Goal: Task Accomplishment & Management: Manage account settings

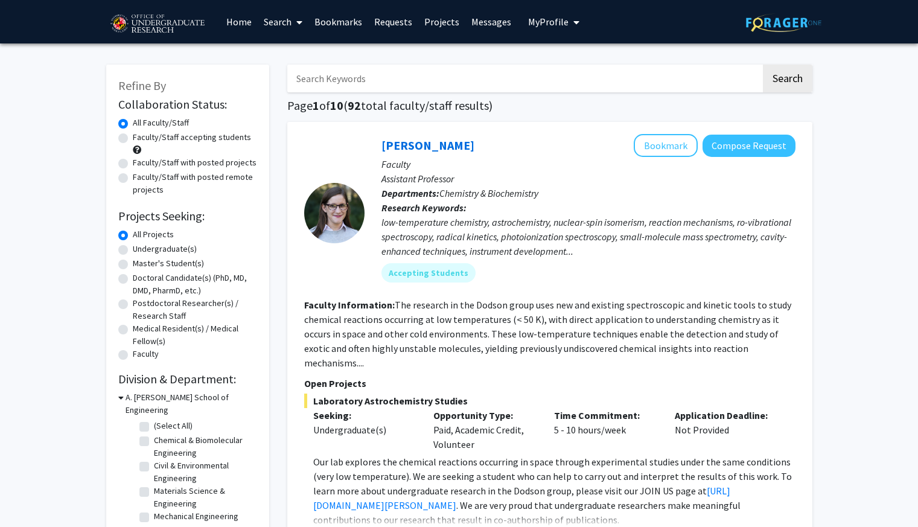
click at [538, 23] on span "My Profile" at bounding box center [548, 22] width 40 height 12
click at [341, 26] on link "Bookmarks" at bounding box center [339, 22] width 60 height 42
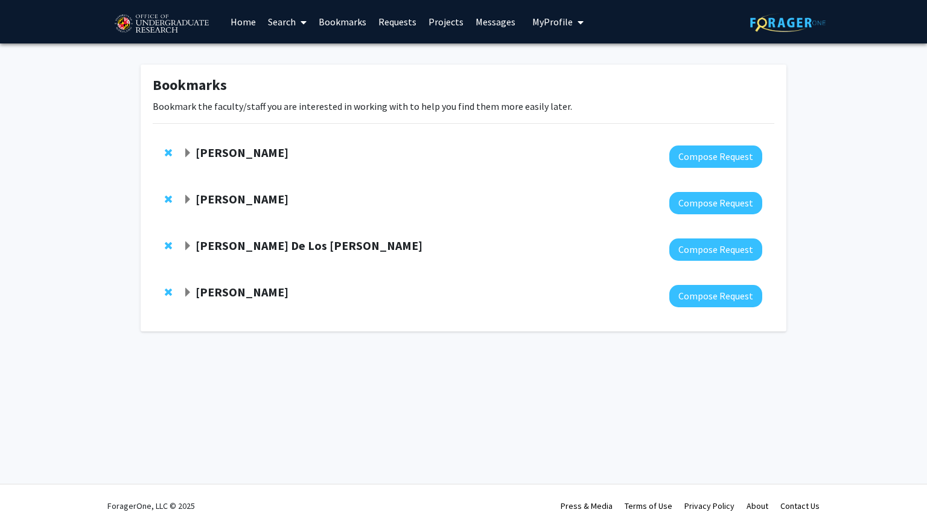
click at [179, 153] on div "[PERSON_NAME] Compose Request" at bounding box center [464, 156] width 622 height 46
click at [187, 153] on span "Expand Jeffery Klauda Bookmark" at bounding box center [188, 154] width 10 height 10
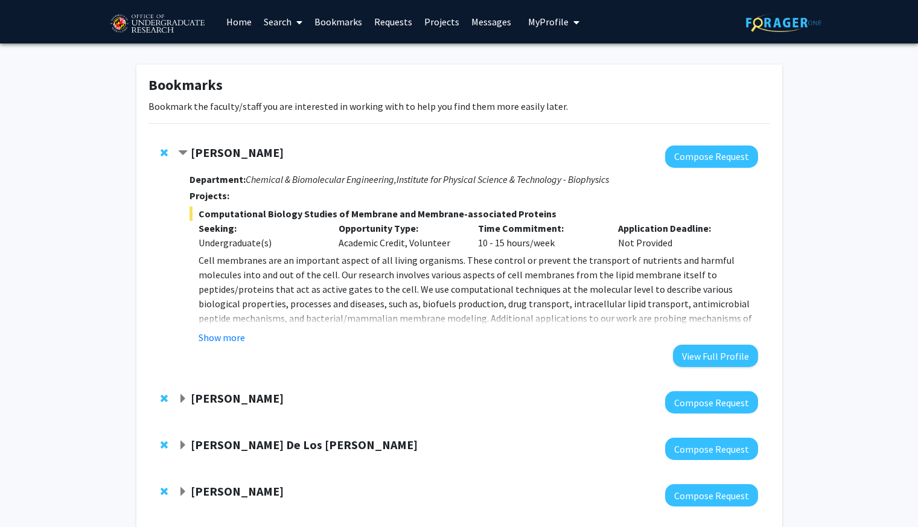
click at [187, 153] on span "Contract Jeffery Klauda Bookmark" at bounding box center [183, 154] width 10 height 10
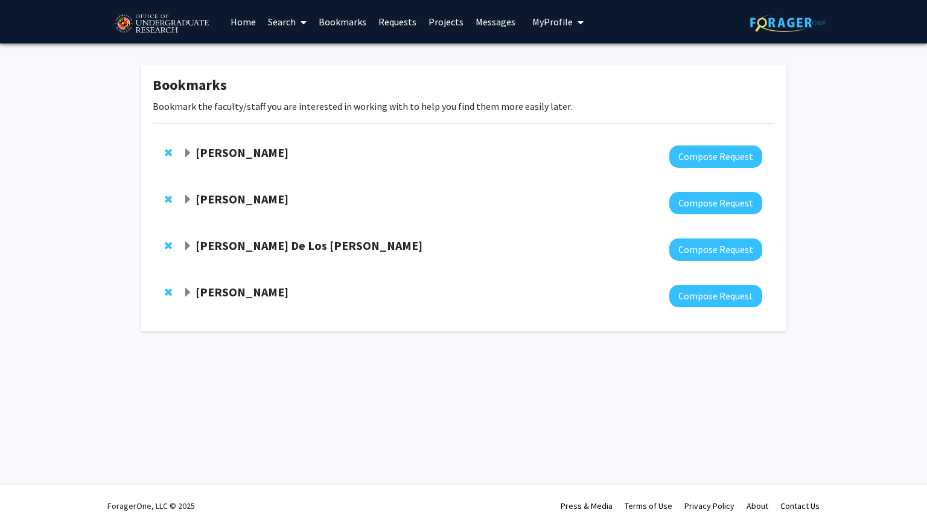
click at [194, 194] on div "[PERSON_NAME]" at bounding box center [313, 199] width 261 height 15
click at [192, 199] on span "Expand Veronica Kang Bookmark" at bounding box center [188, 200] width 10 height 10
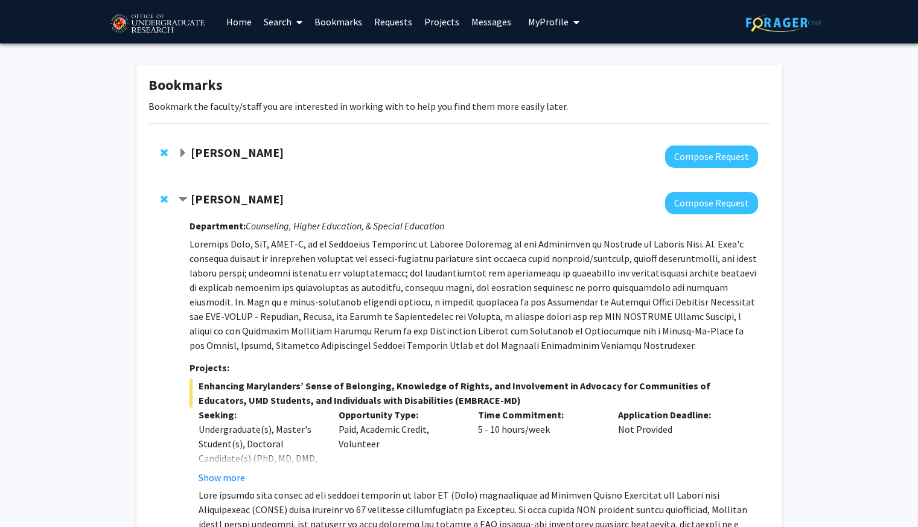
click at [189, 197] on div "[PERSON_NAME]" at bounding box center [308, 199] width 261 height 15
click at [184, 197] on span "Contract Veronica Kang Bookmark" at bounding box center [183, 200] width 10 height 10
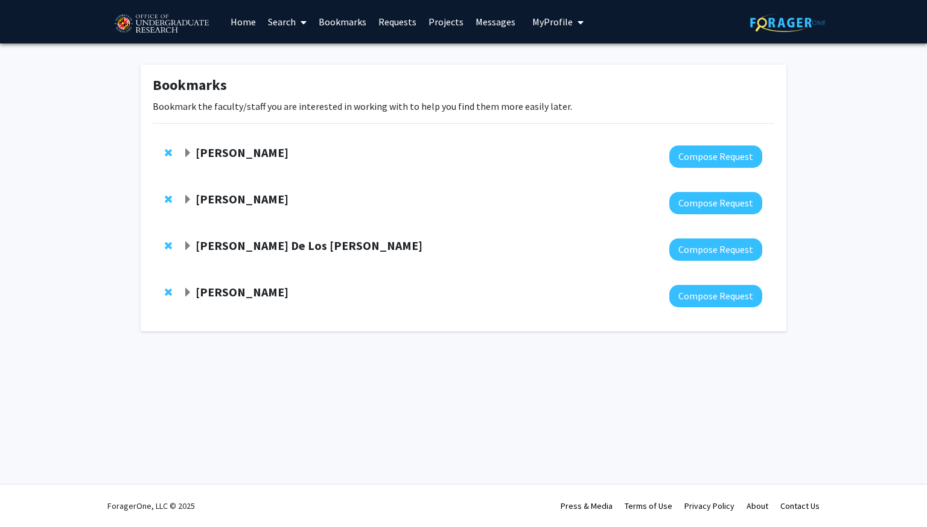
click at [189, 245] on span "Expand Andres De Los Reyes Bookmark" at bounding box center [188, 247] width 10 height 10
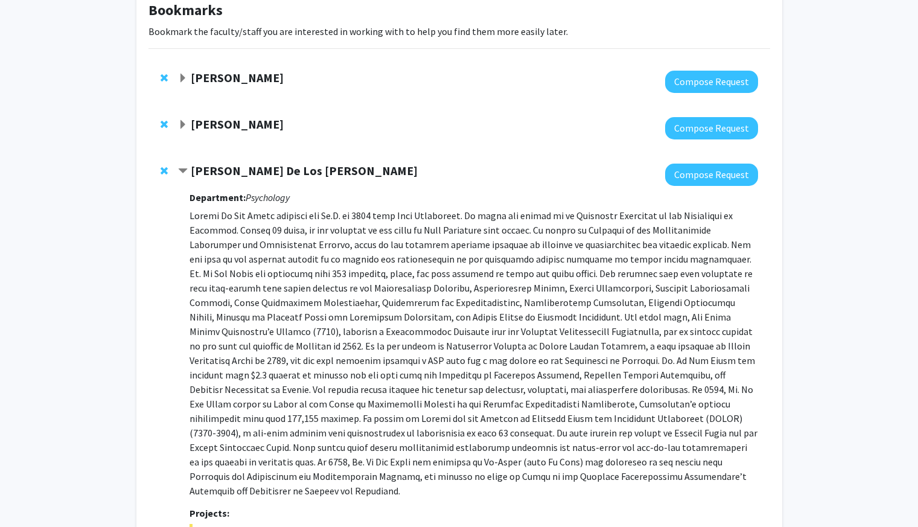
scroll to position [71, 0]
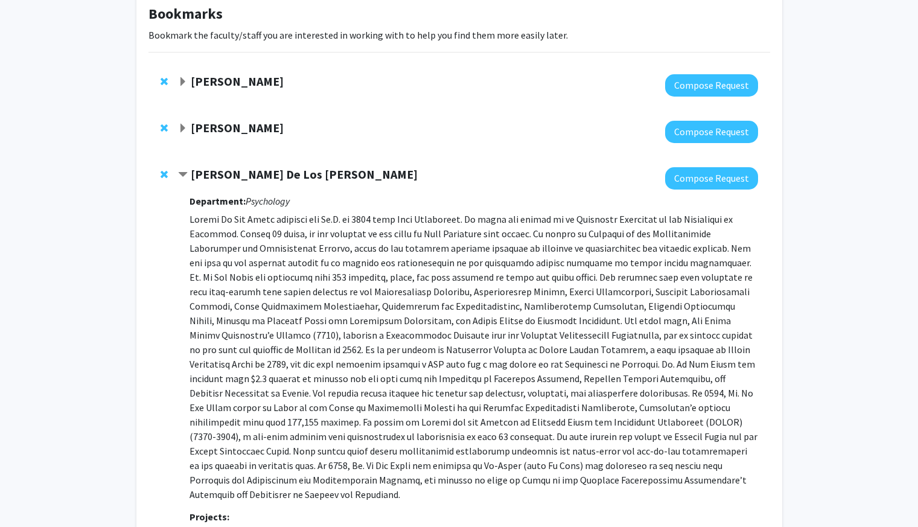
click at [182, 174] on span "Contract Andres De Los Reyes Bookmark" at bounding box center [183, 175] width 10 height 10
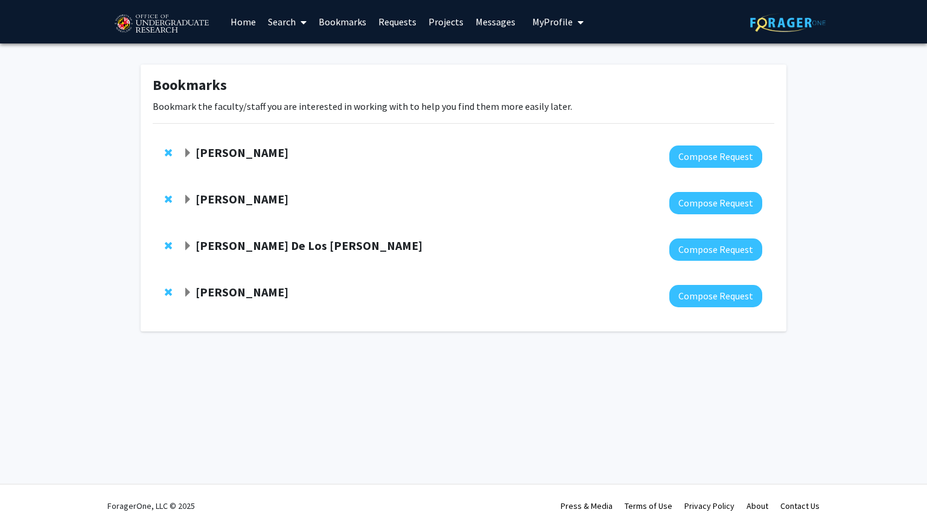
click at [196, 292] on strong "[PERSON_NAME]" at bounding box center [242, 291] width 93 height 15
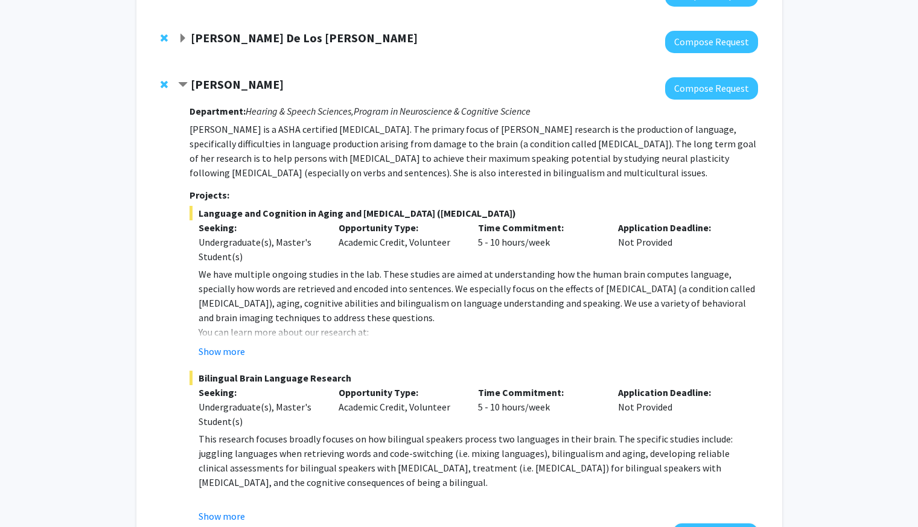
scroll to position [208, 0]
click at [228, 352] on button "Show more" at bounding box center [222, 351] width 46 height 14
